Goal: Information Seeking & Learning: Check status

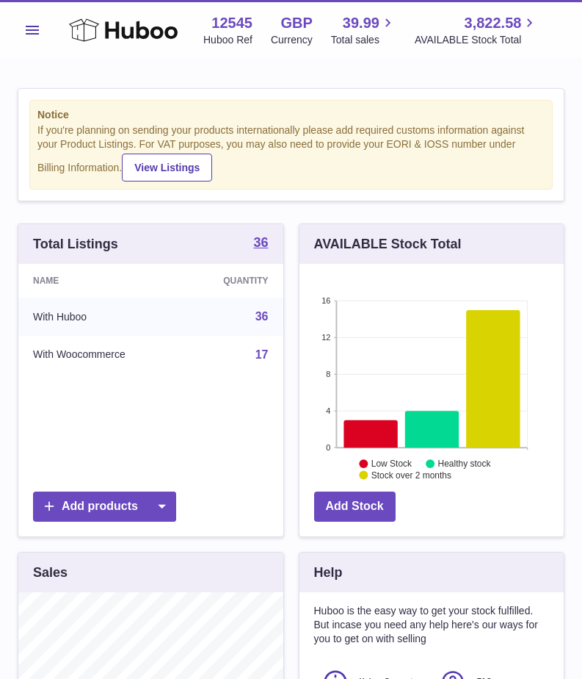
scroll to position [229, 264]
click at [29, 31] on span "Menu" at bounding box center [32, 30] width 13 height 9
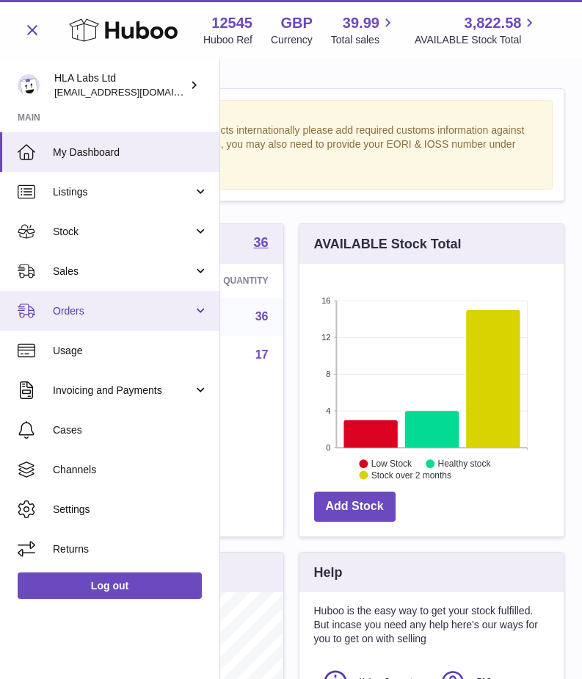
click at [62, 315] on span "Orders" at bounding box center [123, 311] width 140 height 14
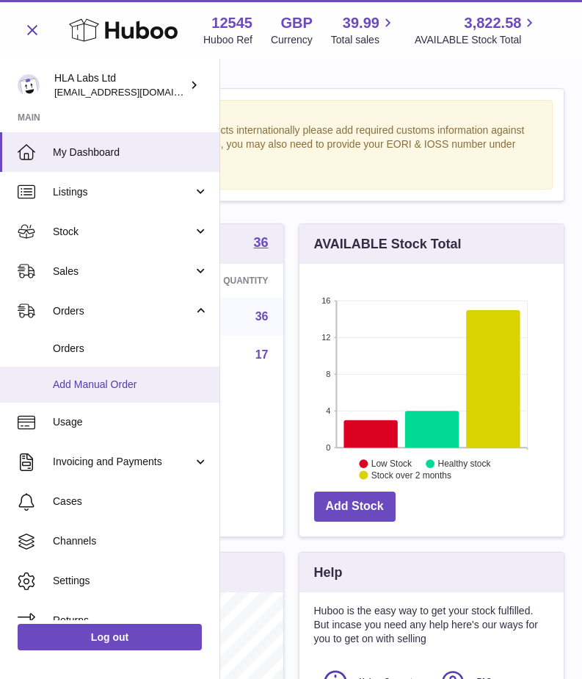
click at [73, 384] on span "Add Manual Order" at bounding box center [131, 385] width 156 height 14
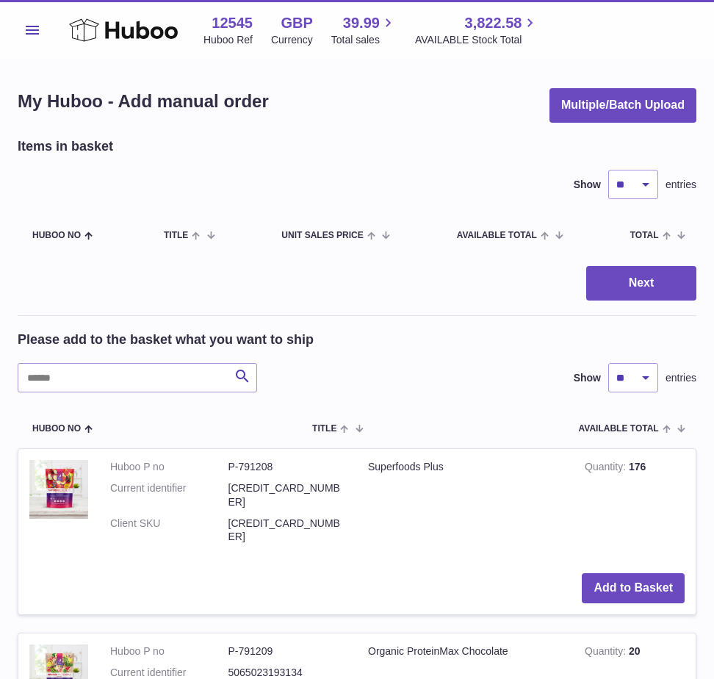
click at [32, 28] on span "Menu" at bounding box center [32, 30] width 13 height 9
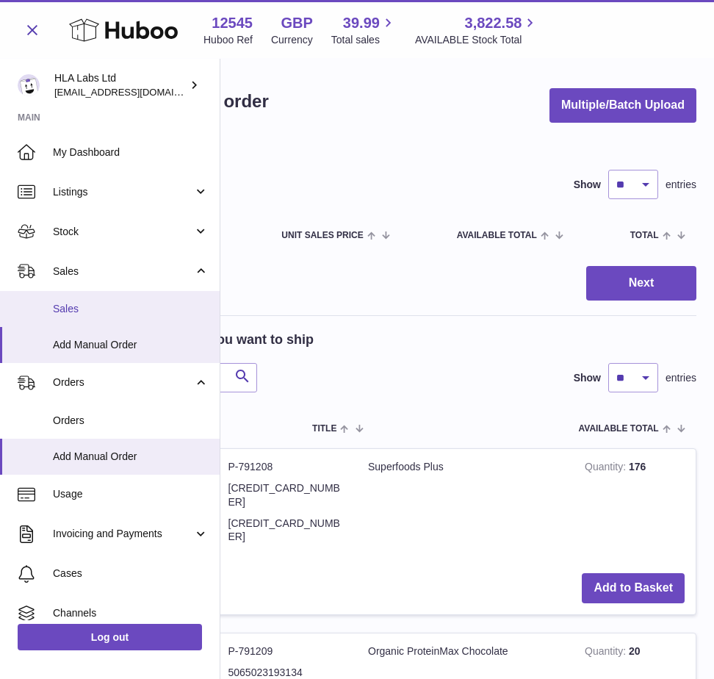
click at [73, 314] on span "Sales" at bounding box center [131, 309] width 156 height 14
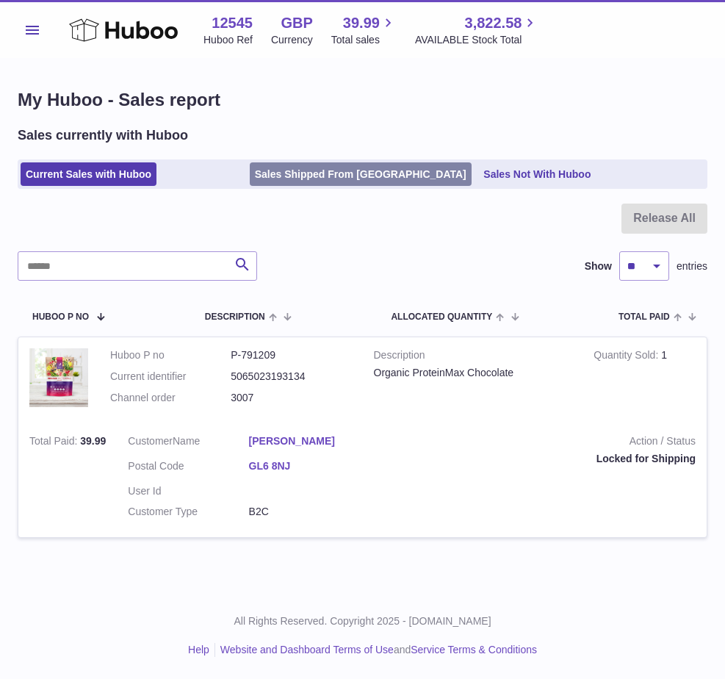
click at [281, 171] on link "Sales Shipped From Huboo" at bounding box center [361, 174] width 222 height 24
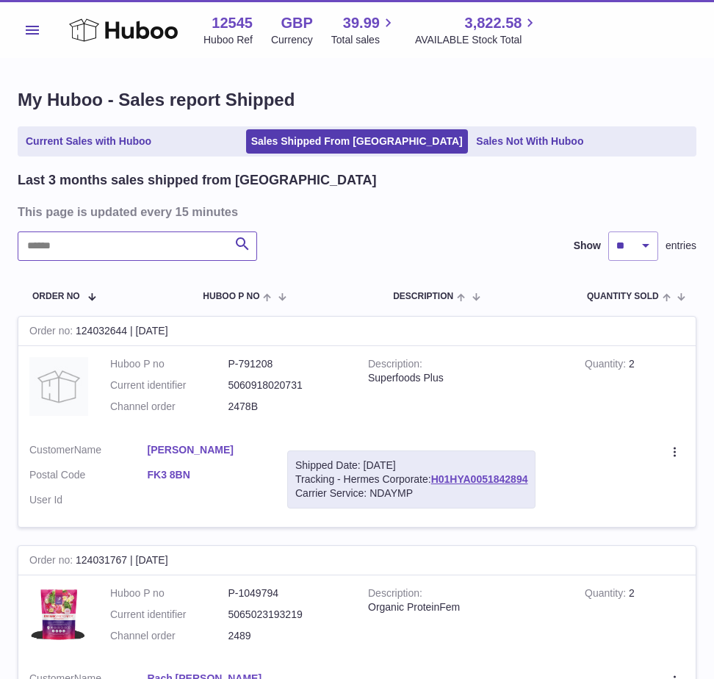
click at [120, 243] on input "text" at bounding box center [137, 245] width 239 height 29
paste input "****"
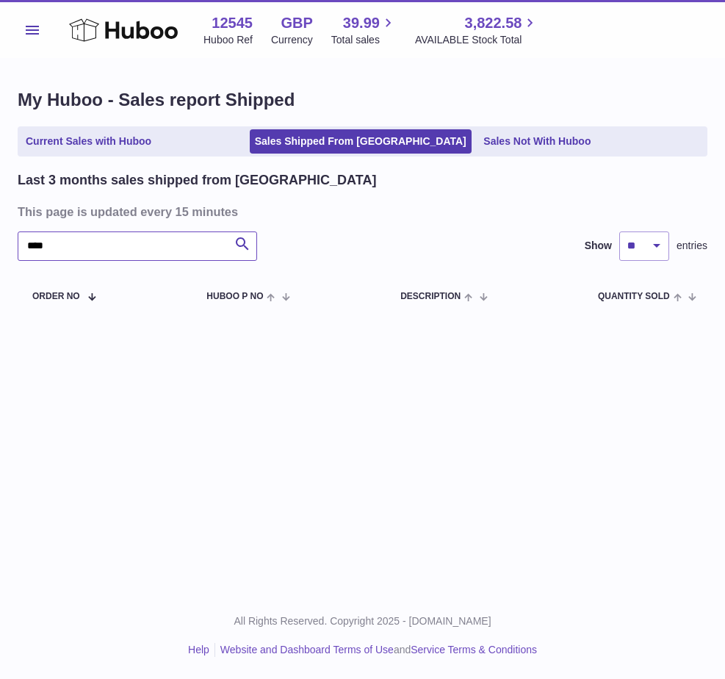
type input "****"
click at [98, 128] on ul "Current Sales with Huboo Sales Shipped From Huboo Sales Not With Huboo" at bounding box center [363, 141] width 690 height 30
click at [90, 148] on link "Current Sales with Huboo" at bounding box center [89, 141] width 136 height 24
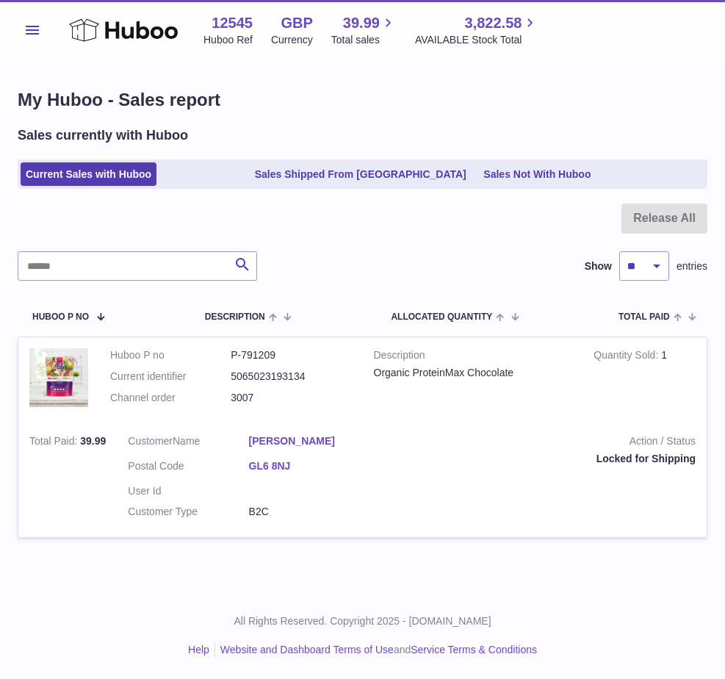
click at [272, 466] on link "GL6 8NJ" at bounding box center [309, 466] width 120 height 14
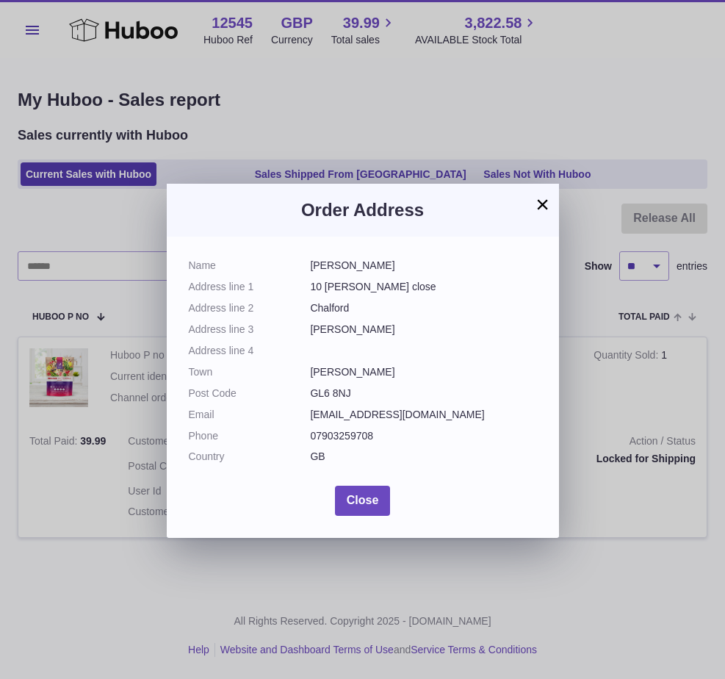
drag, startPoint x: 532, startPoint y: 206, endPoint x: 483, endPoint y: 278, distance: 87.4
click at [534, 205] on button "×" at bounding box center [543, 204] width 18 height 18
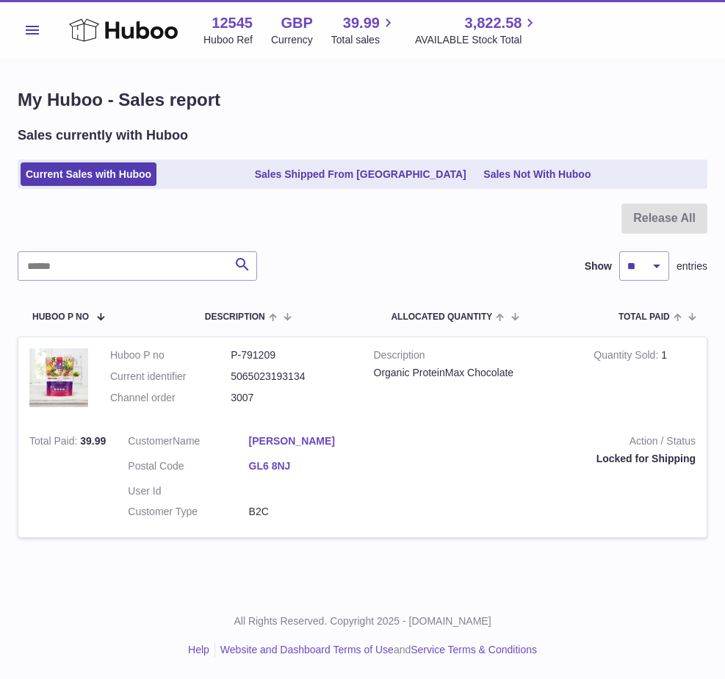
click at [251, 396] on dd "3007" at bounding box center [291, 398] width 120 height 14
click at [657, 57] on div "Menu Huboo 12545 Huboo Ref GBP Currency 39.99 Total sales 3,822.58 AVAILABLE St…" at bounding box center [362, 29] width 725 height 58
click at [33, 264] on input "text" at bounding box center [137, 265] width 239 height 29
paste input "****"
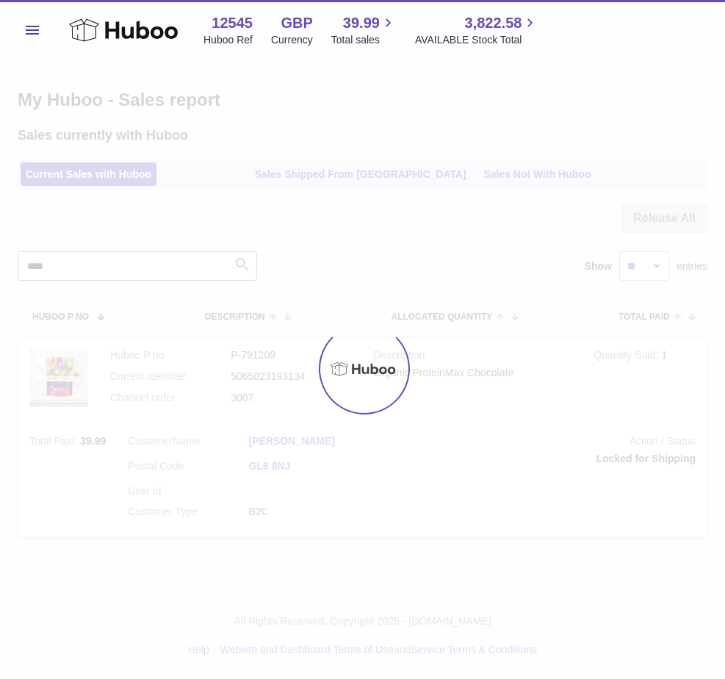
type input "****"
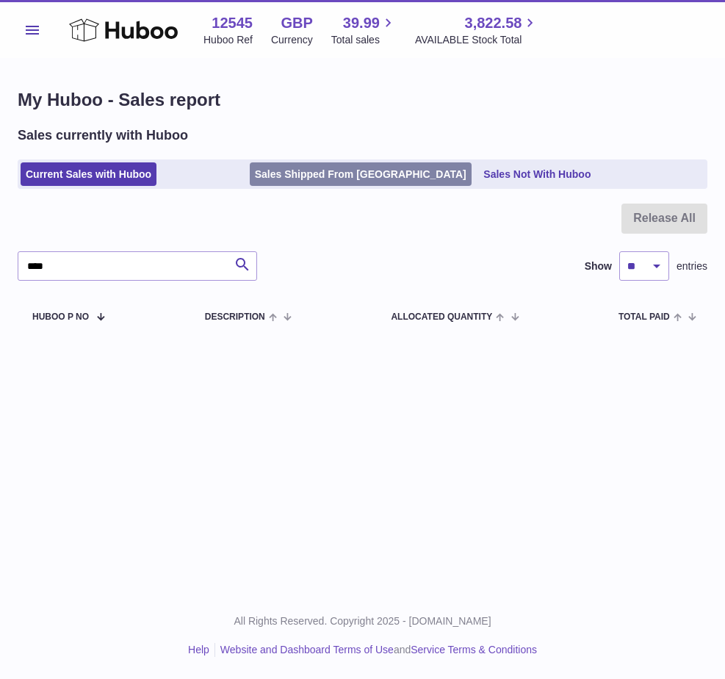
click at [355, 170] on link "Sales Shipped From [GEOGRAPHIC_DATA]" at bounding box center [361, 174] width 222 height 24
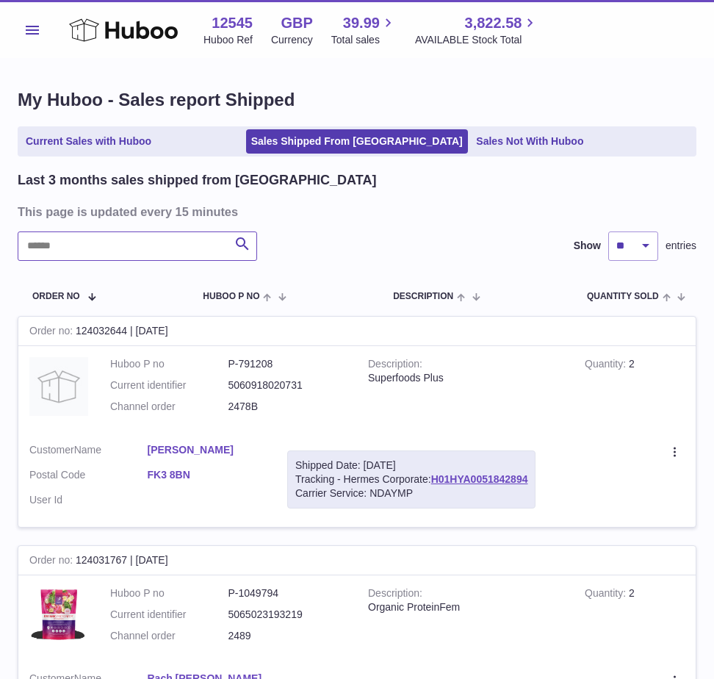
click at [120, 242] on input "text" at bounding box center [137, 245] width 239 height 29
paste input "****"
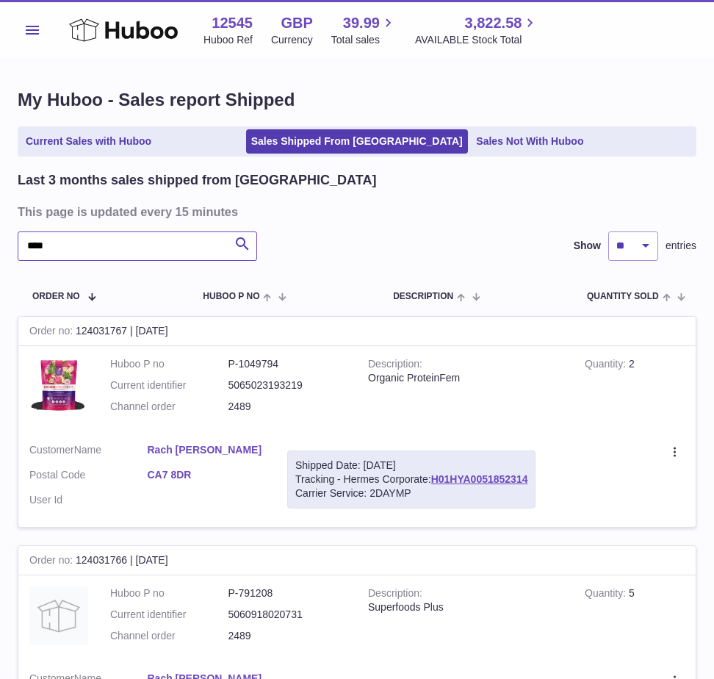
click at [85, 250] on input "****" at bounding box center [137, 245] width 239 height 29
type input "*"
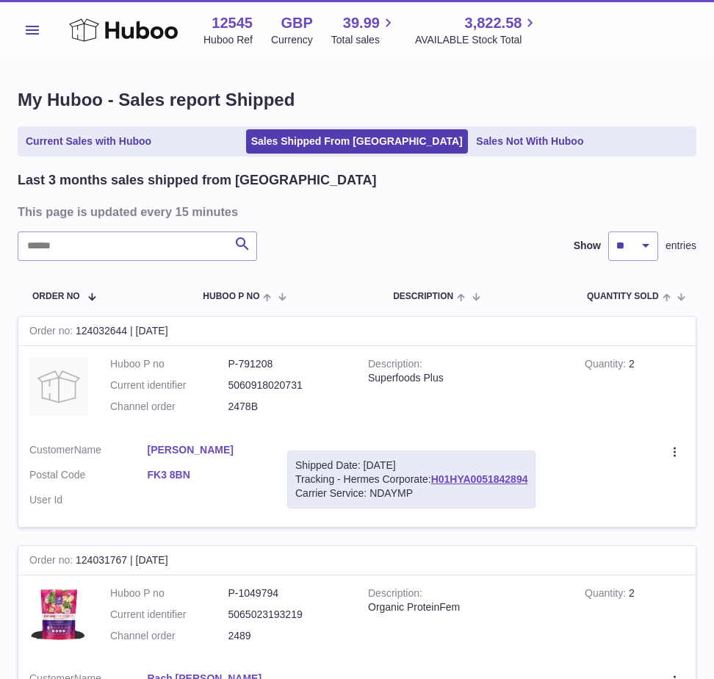
drag, startPoint x: 30, startPoint y: 24, endPoint x: 26, endPoint y: 32, distance: 9.9
click at [29, 25] on button "Menu" at bounding box center [32, 29] width 29 height 29
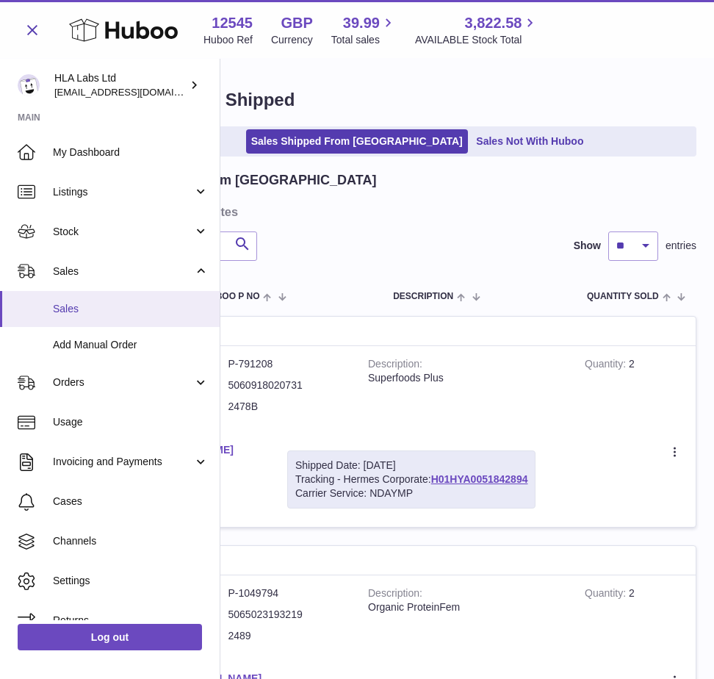
click at [62, 308] on span "Sales" at bounding box center [131, 309] width 156 height 14
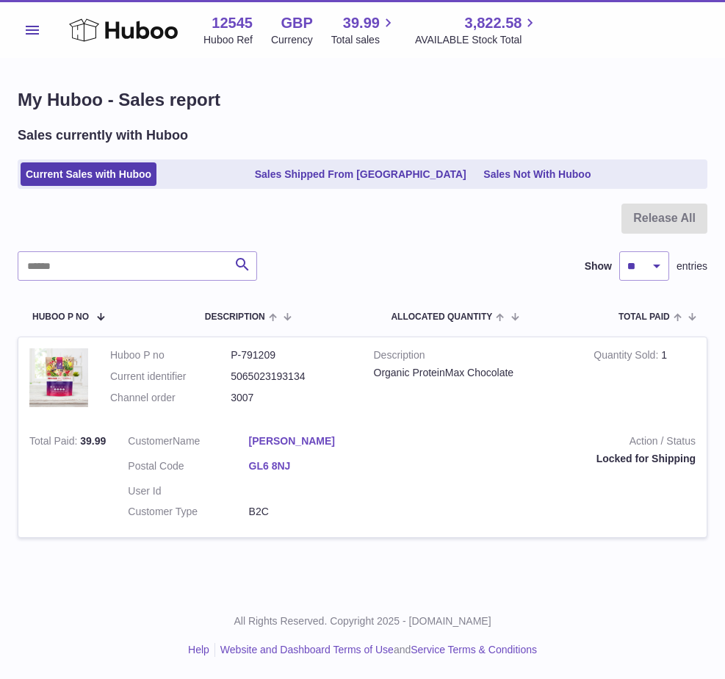
click at [281, 464] on link "GL6 8NJ" at bounding box center [309, 466] width 120 height 14
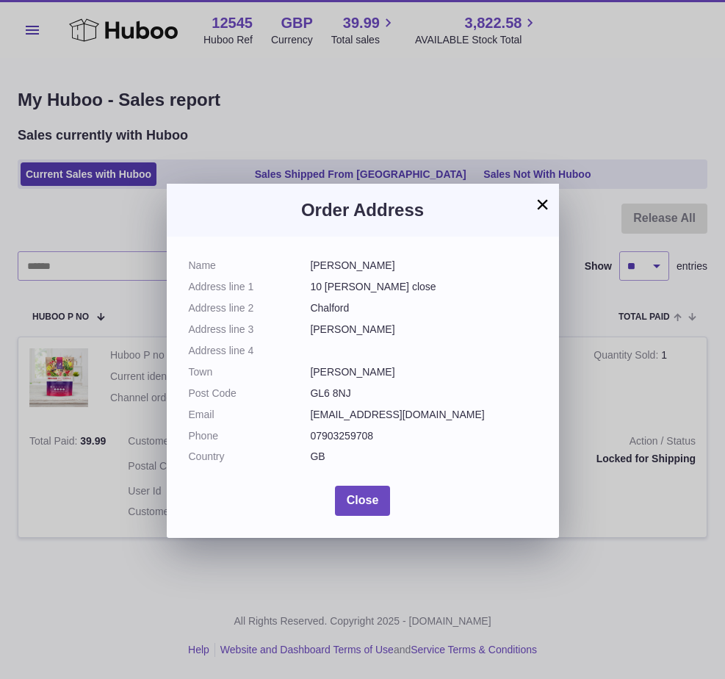
click at [538, 201] on button "×" at bounding box center [543, 204] width 18 height 18
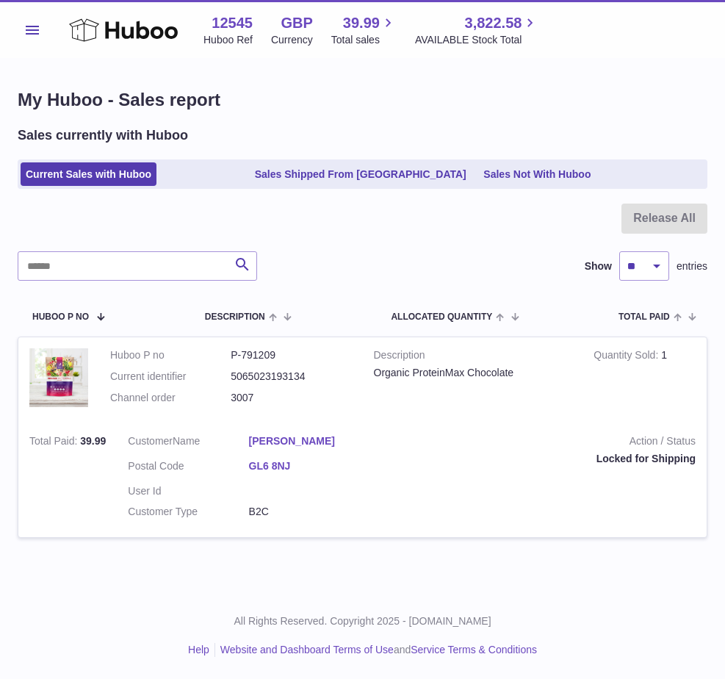
click at [518, 507] on td "Action / Status Locked for Shipping" at bounding box center [543, 480] width 326 height 115
drag, startPoint x: 429, startPoint y: 507, endPoint x: 539, endPoint y: 407, distance: 148.7
click at [430, 507] on td "Action / Status Locked for Shipping" at bounding box center [543, 480] width 326 height 115
click at [438, 496] on td "Action / Status Locked for Shipping" at bounding box center [543, 480] width 326 height 115
drag, startPoint x: 618, startPoint y: 86, endPoint x: 196, endPoint y: 623, distance: 683.1
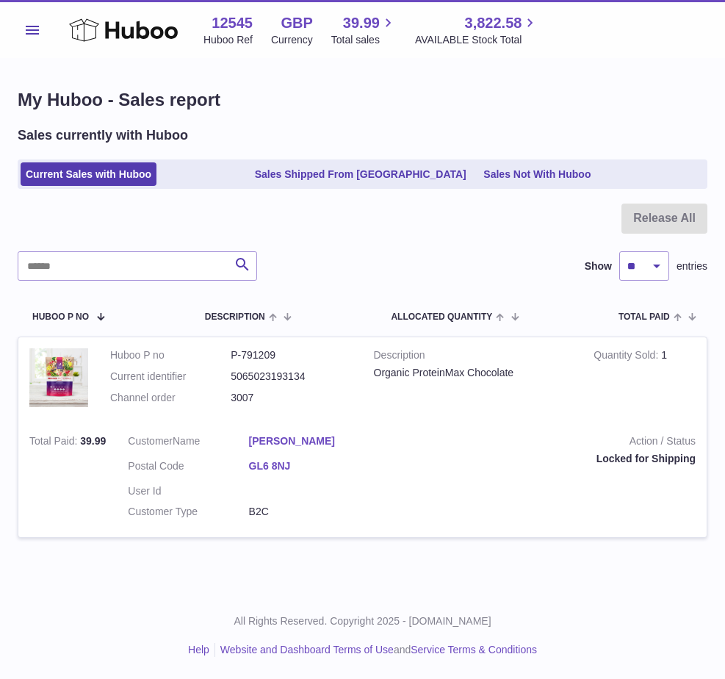
click at [618, 88] on div "My Huboo - Sales report Sales currently with Huboo Current Sales with Huboo Sal…" at bounding box center [362, 322] width 725 height 526
click at [57, 277] on input "text" at bounding box center [137, 265] width 239 height 29
type input "****"
click at [357, 173] on link "Sales Shipped From [GEOGRAPHIC_DATA]" at bounding box center [361, 174] width 222 height 24
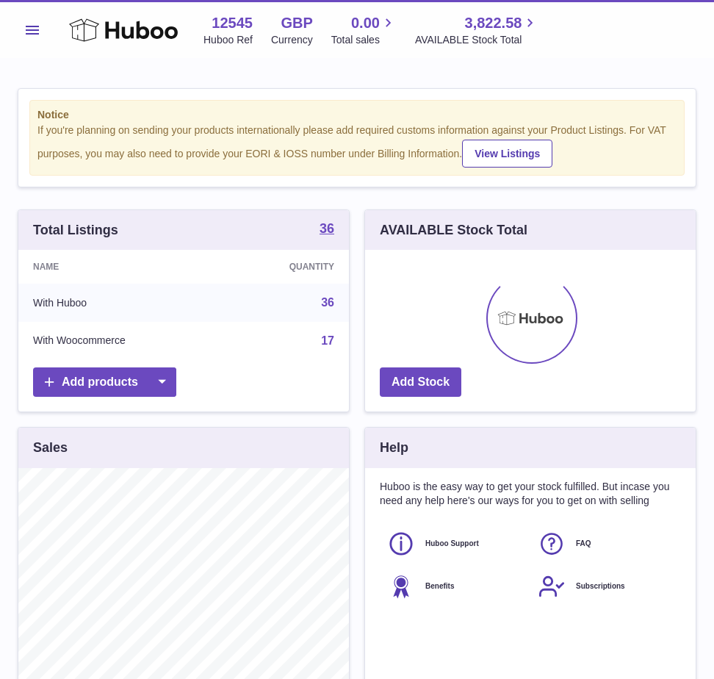
scroll to position [229, 330]
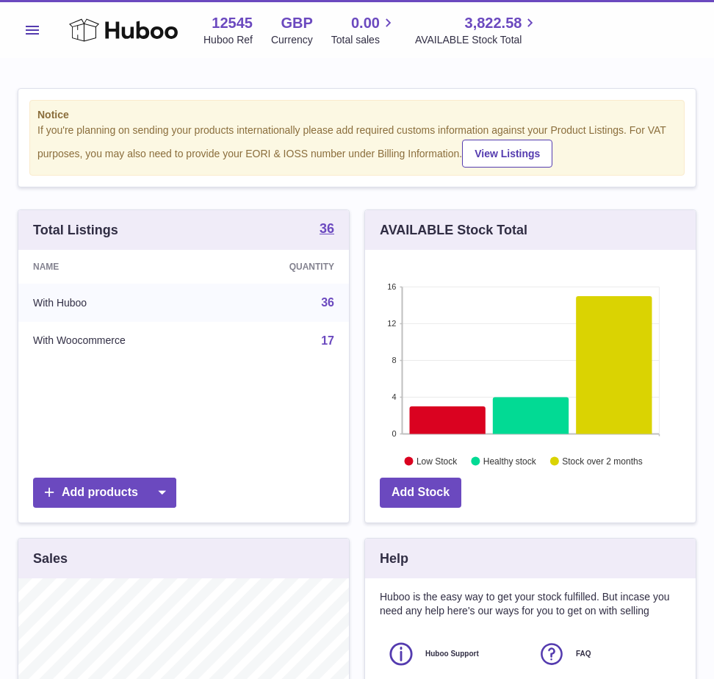
drag, startPoint x: 26, startPoint y: 32, endPoint x: 30, endPoint y: 41, distance: 10.2
click at [26, 37] on button "Menu" at bounding box center [32, 29] width 29 height 29
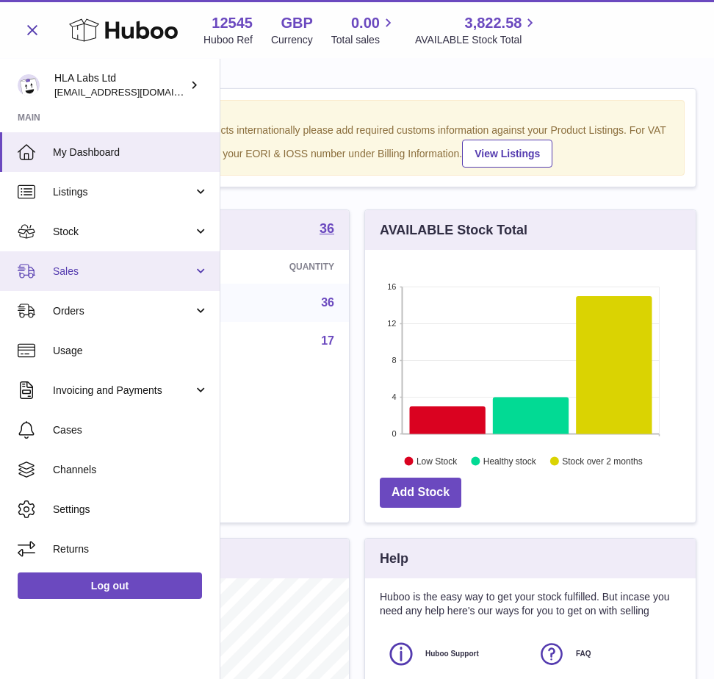
click at [76, 268] on span "Sales" at bounding box center [123, 271] width 140 height 14
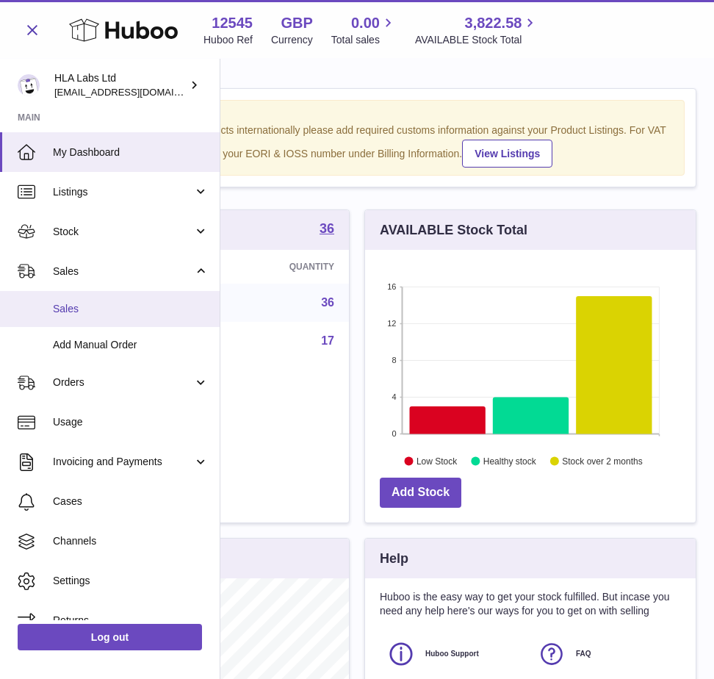
click at [65, 311] on span "Sales" at bounding box center [131, 309] width 156 height 14
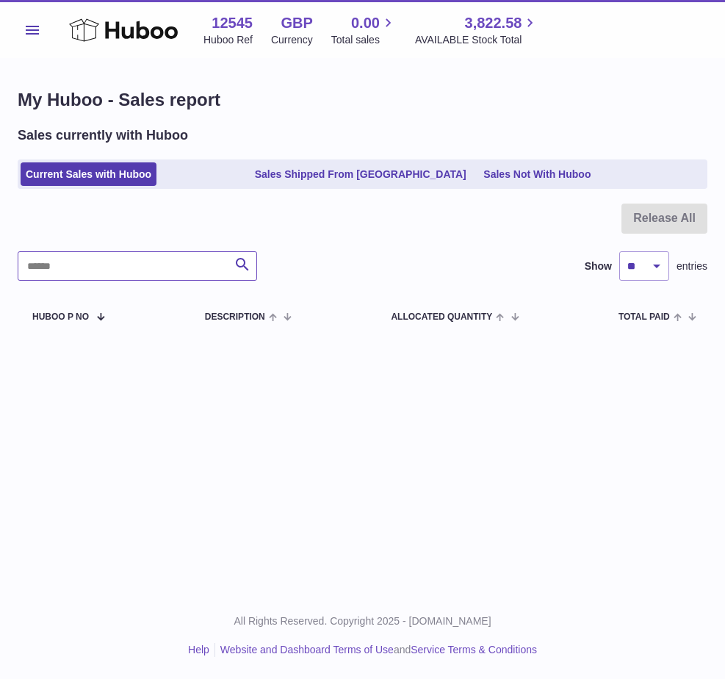
click at [68, 267] on input "text" at bounding box center [137, 265] width 239 height 29
type input "****"
click at [304, 178] on link "Sales Shipped From [GEOGRAPHIC_DATA]" at bounding box center [361, 174] width 222 height 24
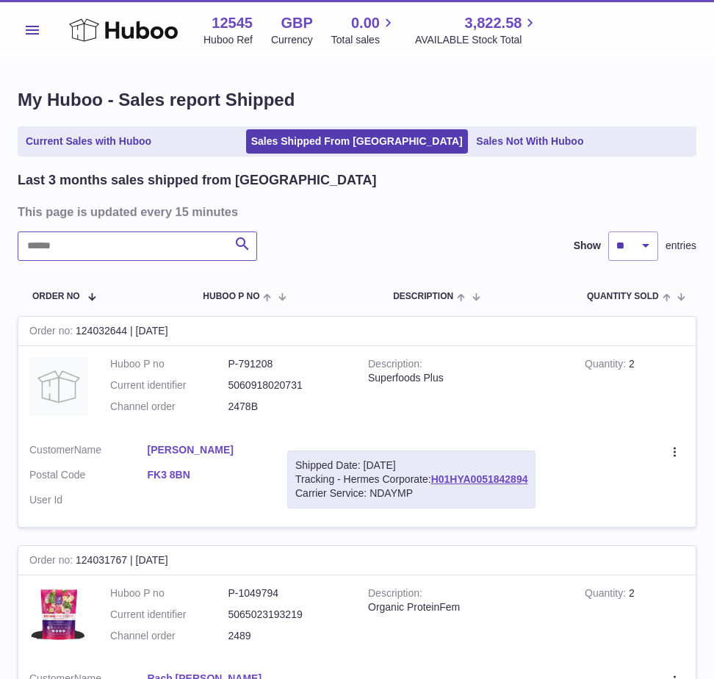
click at [99, 250] on input "text" at bounding box center [137, 245] width 239 height 29
type input "****"
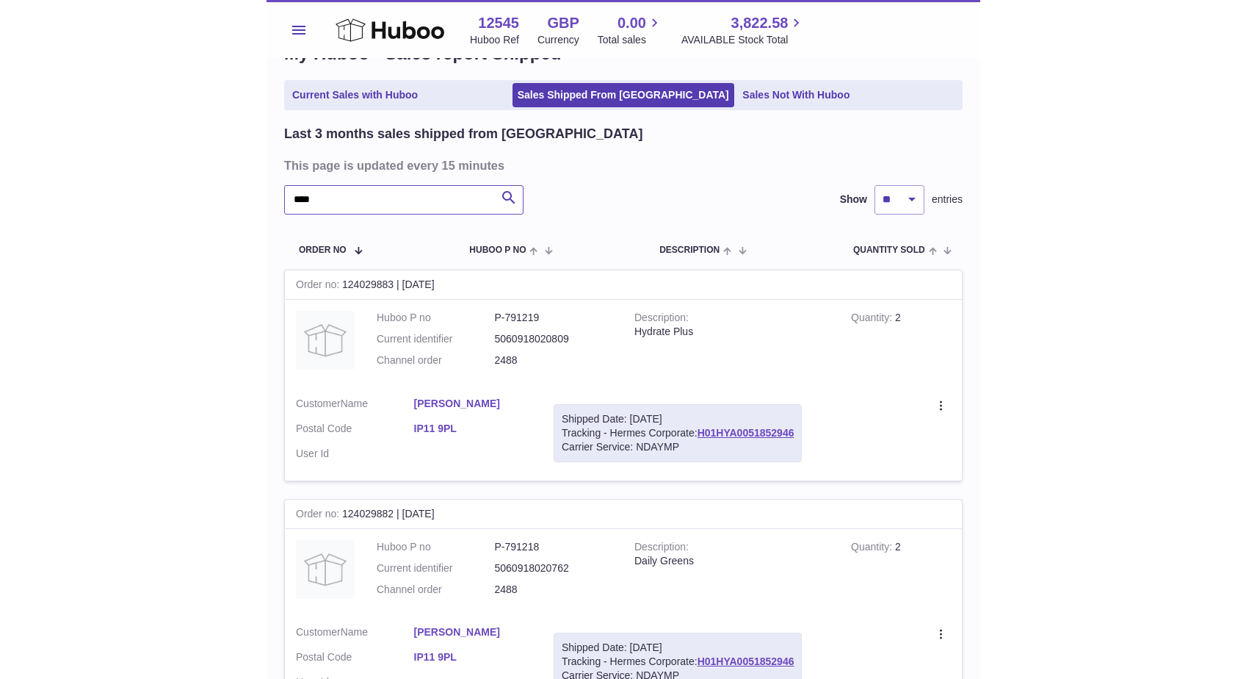
scroll to position [73, 0]
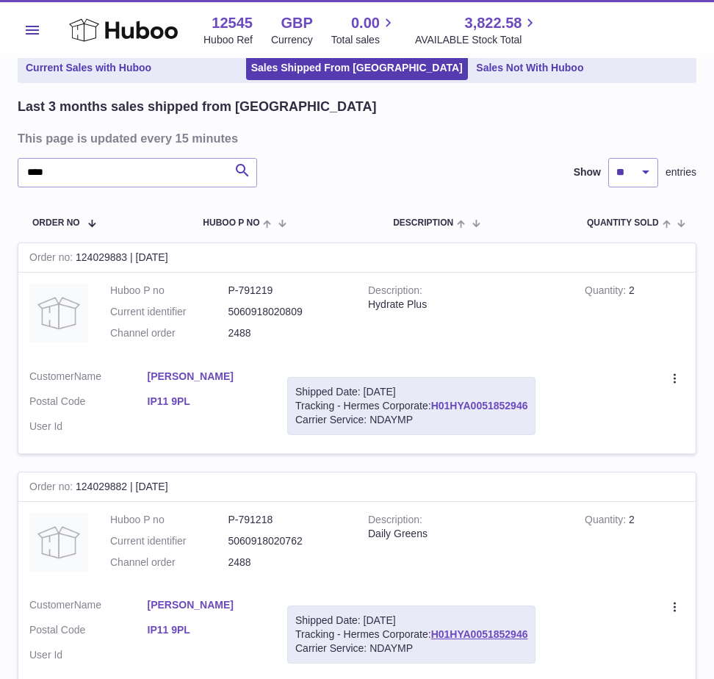
drag, startPoint x: 527, startPoint y: 405, endPoint x: 436, endPoint y: 402, distance: 91.1
click at [436, 402] on div "Shipped Date: 3rd Sep 2025 Tracking - Hermes Corporate: H01HYA0051852946 Carrie…" at bounding box center [411, 406] width 248 height 58
copy link "H01HYA0051852946"
click at [662, 391] on td "Create a ticket Duplicate Order" at bounding box center [620, 405] width 149 height 95
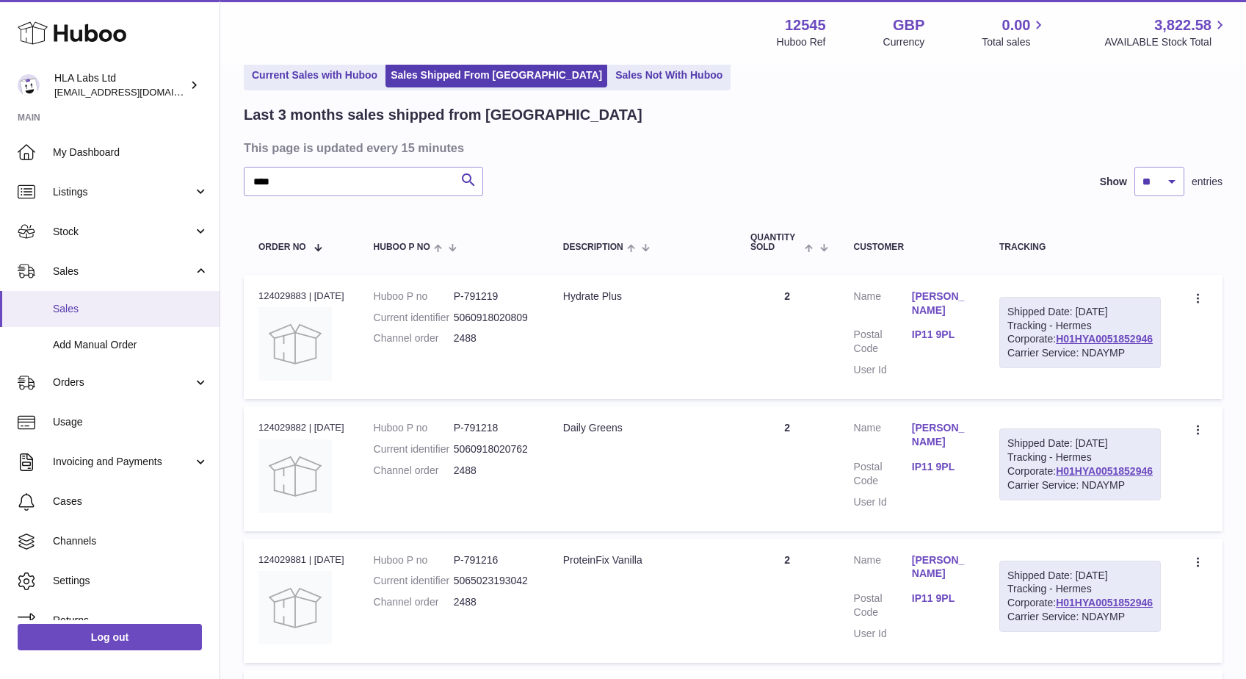
click at [81, 309] on span "Sales" at bounding box center [131, 309] width 156 height 14
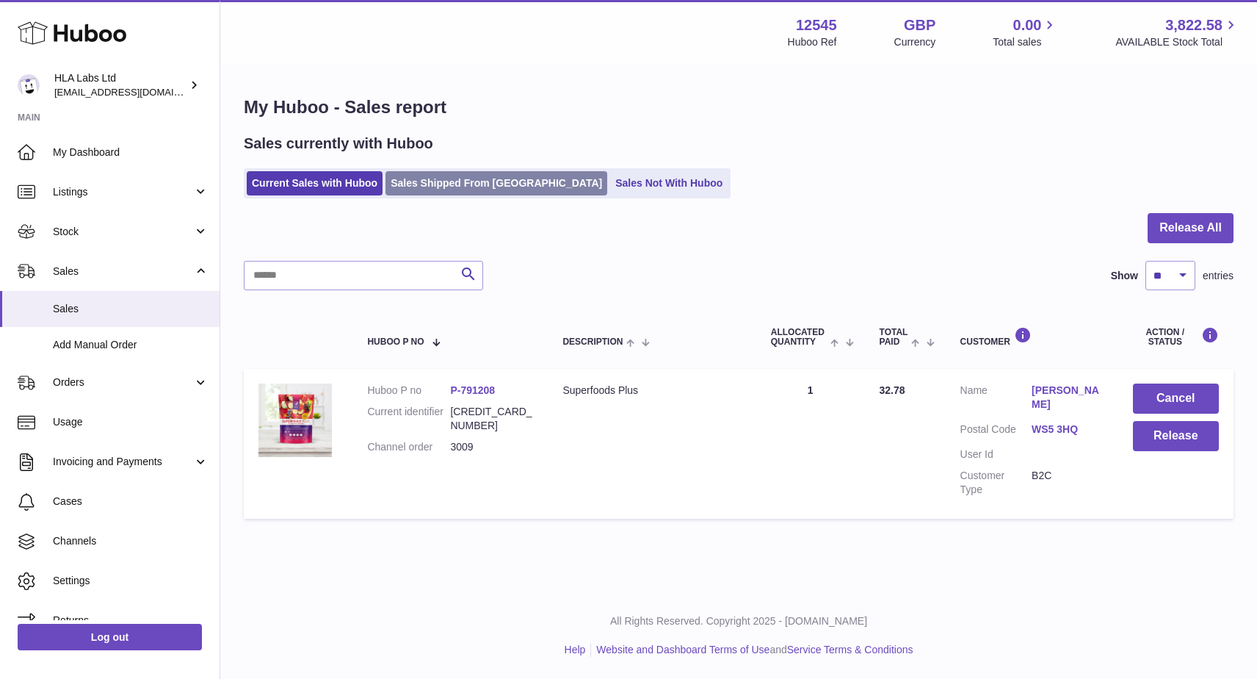
click at [434, 187] on link "Sales Shipped From [GEOGRAPHIC_DATA]" at bounding box center [497, 183] width 222 height 24
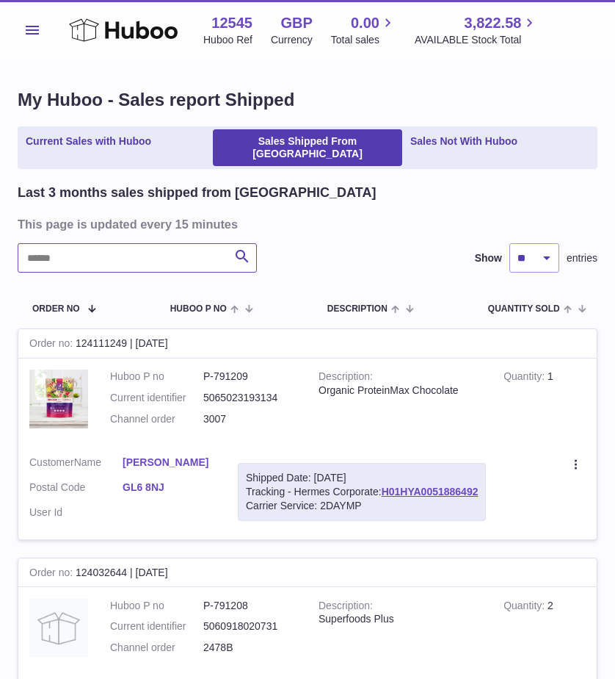
click at [101, 245] on input "text" at bounding box center [137, 257] width 239 height 29
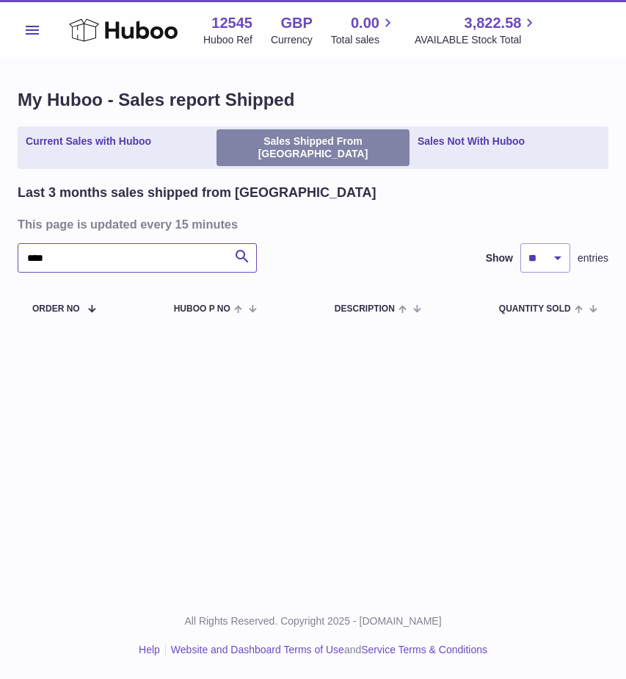
type input "****"
click at [266, 137] on link "Sales Shipped From [GEOGRAPHIC_DATA]" at bounding box center [313, 147] width 193 height 37
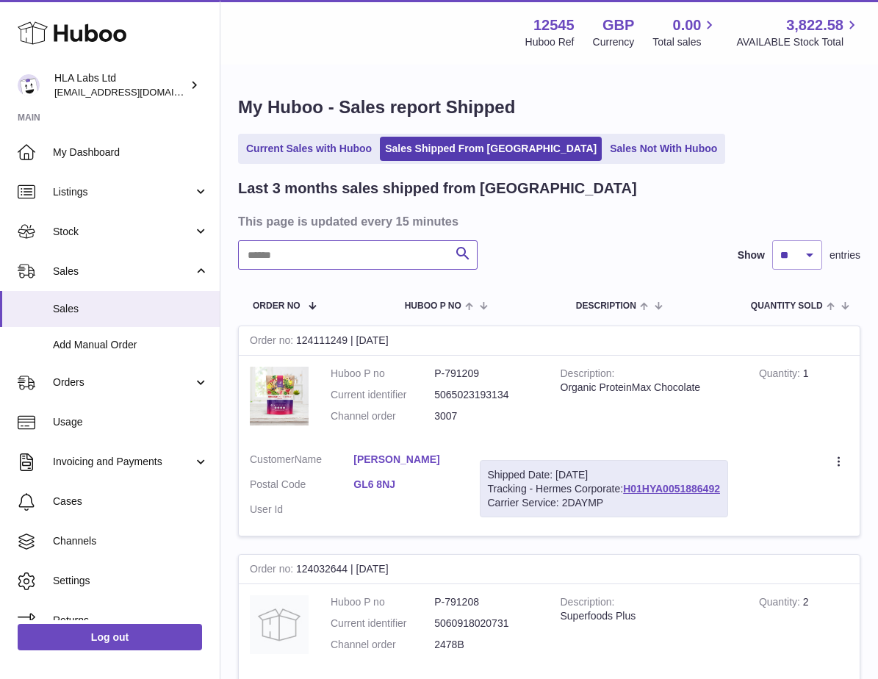
click at [340, 253] on input "text" at bounding box center [357, 254] width 239 height 29
drag, startPoint x: 80, startPoint y: 10, endPoint x: 95, endPoint y: 25, distance: 20.8
click at [80, 10] on div "Huboo" at bounding box center [110, 34] width 220 height 64
click at [346, 264] on input "text" at bounding box center [357, 254] width 239 height 29
paste input "****"
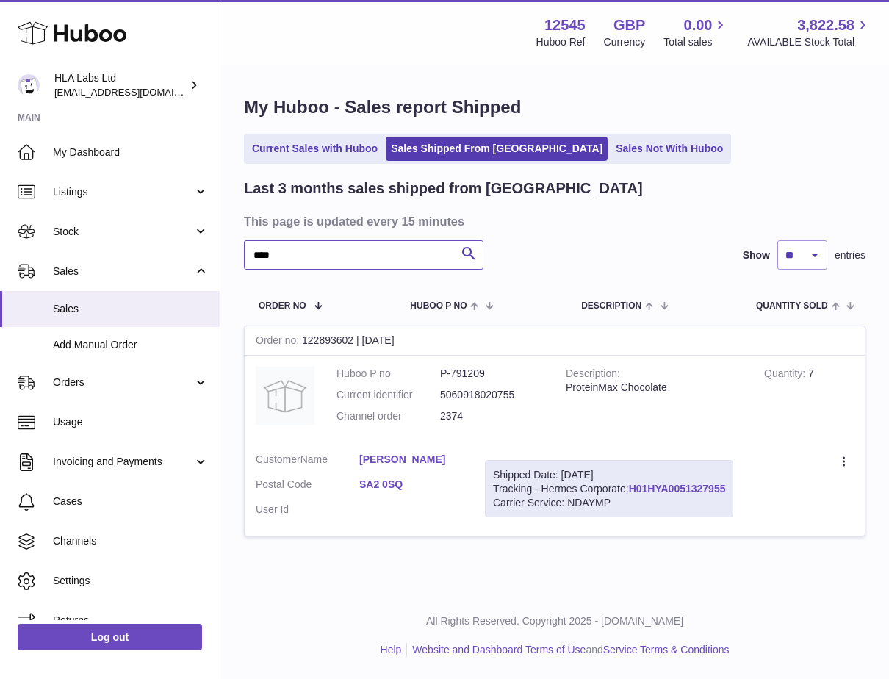
type input "****"
click at [626, 487] on link "H01HYA0051327955" at bounding box center [677, 489] width 97 height 12
click at [626, 521] on td "Shipped Date: [DATE] Tracking - Hermes Corporate: H01HYA0051327955 Carrier Serv…" at bounding box center [609, 488] width 270 height 95
click at [391, 487] on link "SA2 0SQ" at bounding box center [411, 484] width 104 height 14
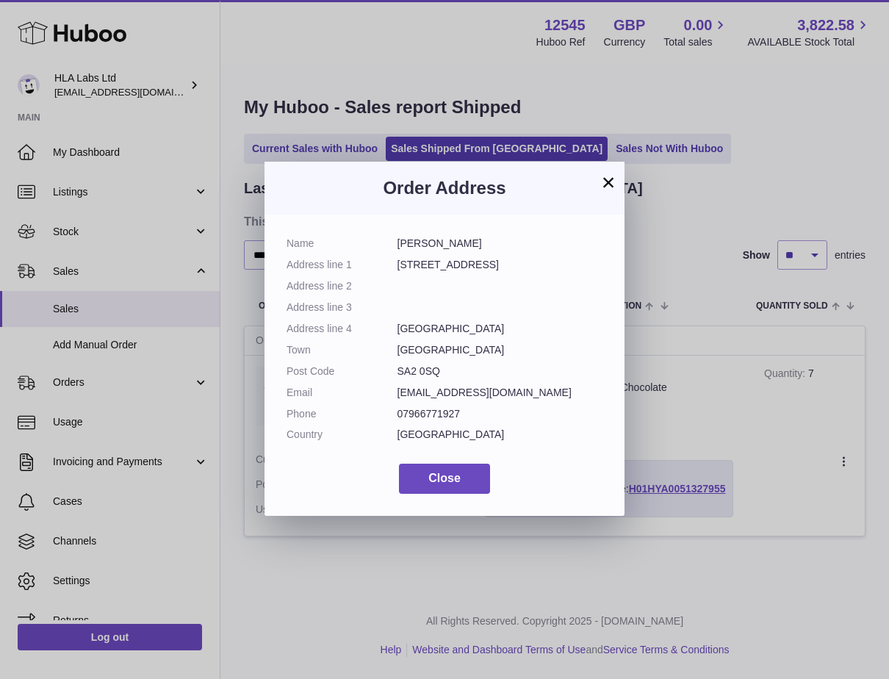
drag, startPoint x: 396, startPoint y: 372, endPoint x: 369, endPoint y: 369, distance: 26.7
click at [369, 369] on dl "Name [PERSON_NAME] Address line [STREET_ADDRESS] Address line 2 Address line 3 …" at bounding box center [444, 342] width 316 height 212
copy dl "SA2 0SQ"
